Goal: Information Seeking & Learning: Learn about a topic

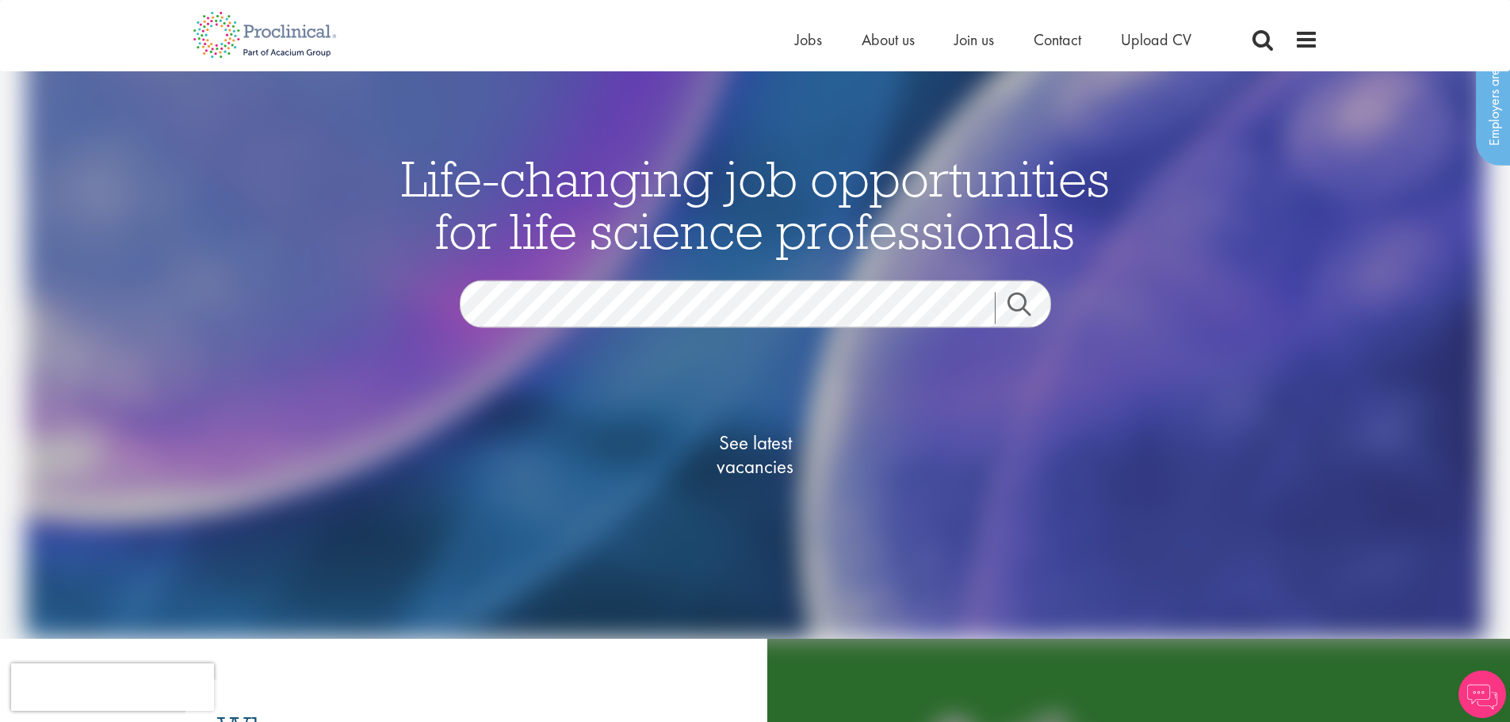
scroll to position [79, 0]
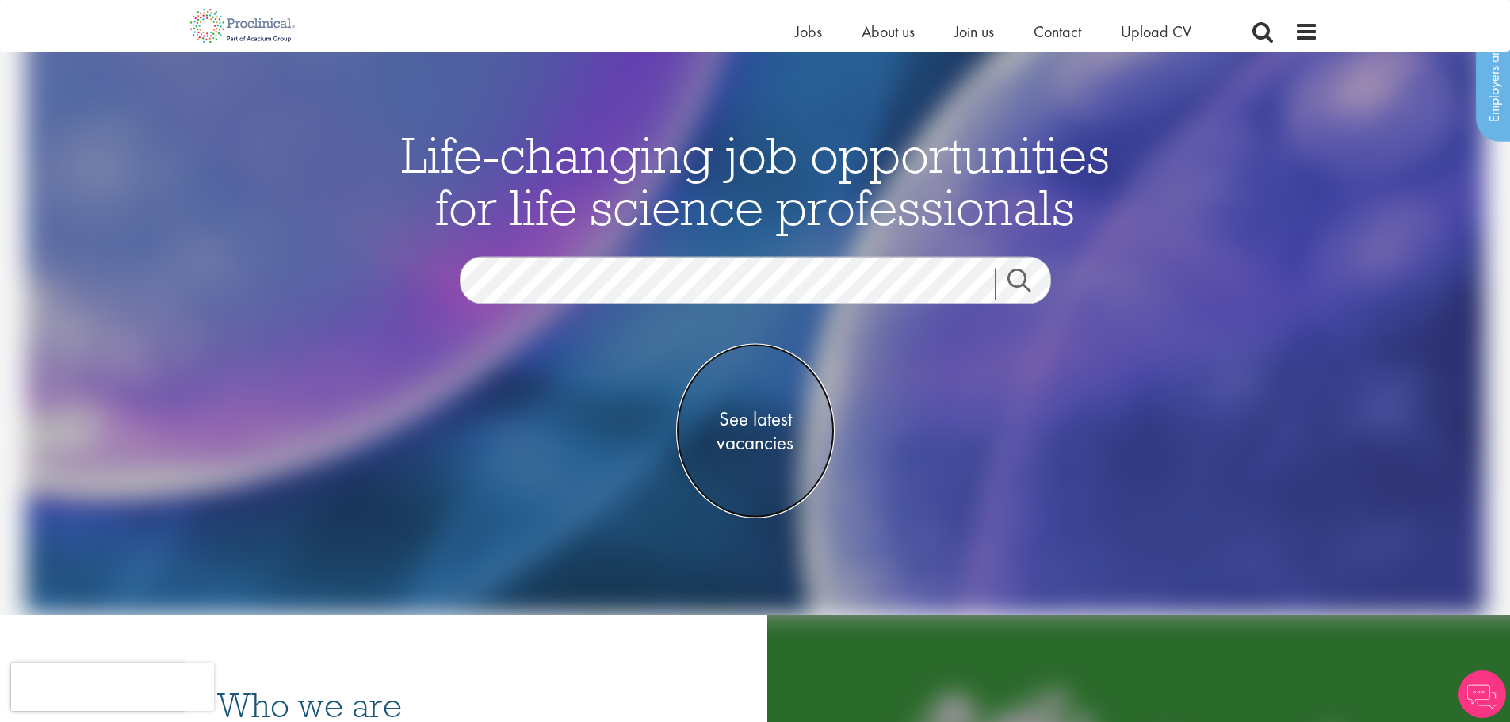
click at [765, 428] on span "See latest vacancies" at bounding box center [755, 431] width 158 height 48
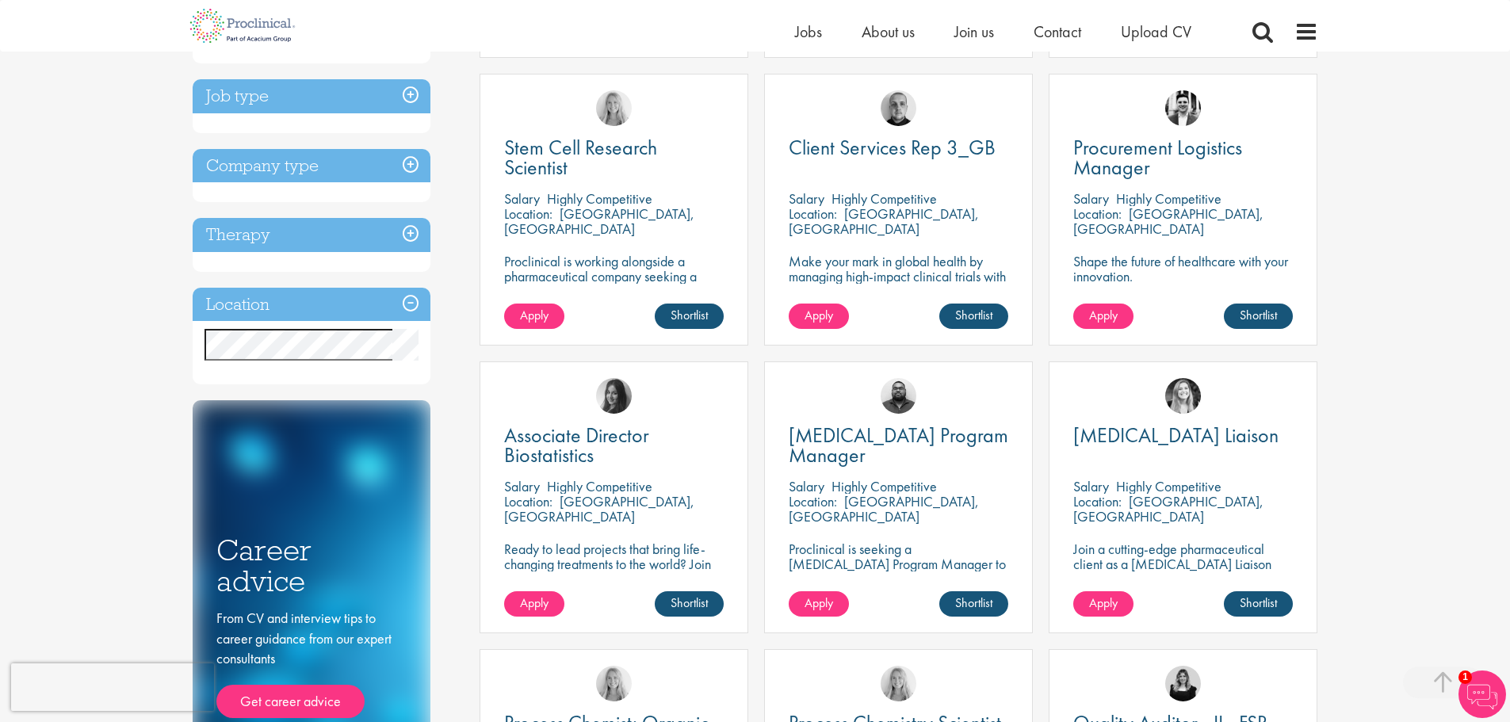
scroll to position [555, 0]
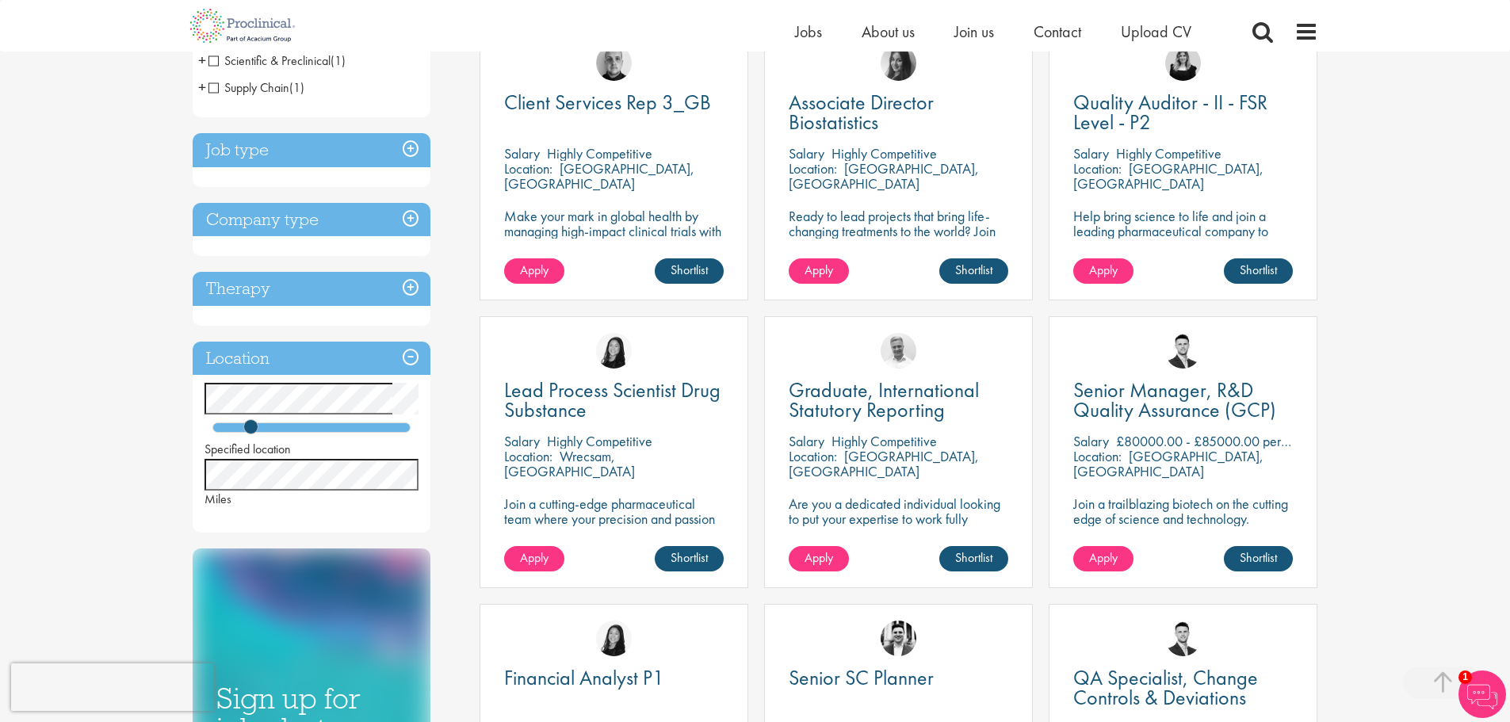
scroll to position [317, 0]
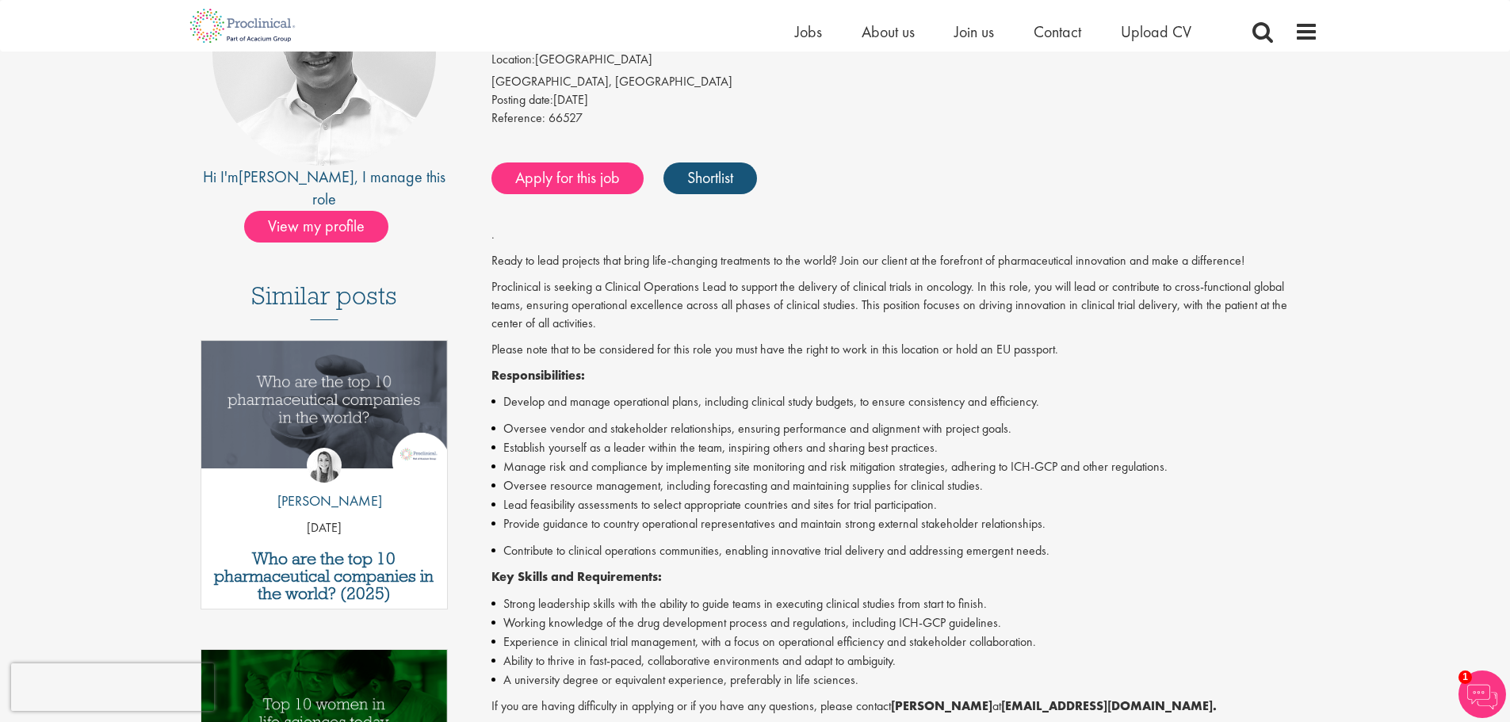
scroll to position [79, 0]
